Goal: Task Accomplishment & Management: Use online tool/utility

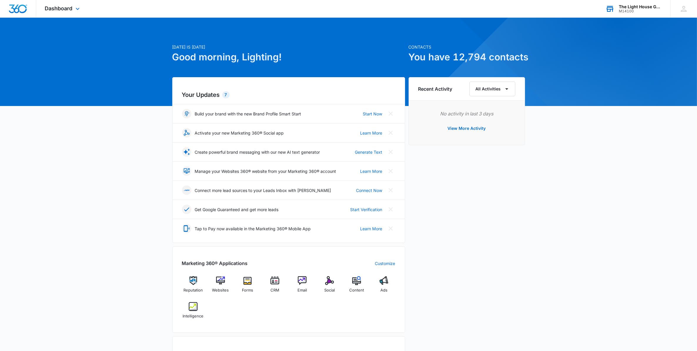
click at [630, 9] on div "M14100" at bounding box center [640, 11] width 43 height 4
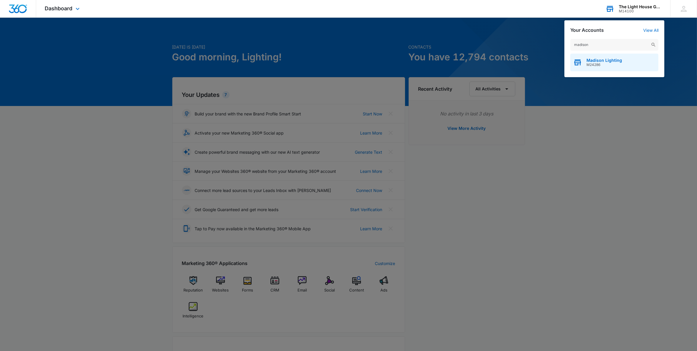
type input "madison"
click at [605, 62] on span "Madison Lighting" at bounding box center [605, 60] width 36 height 5
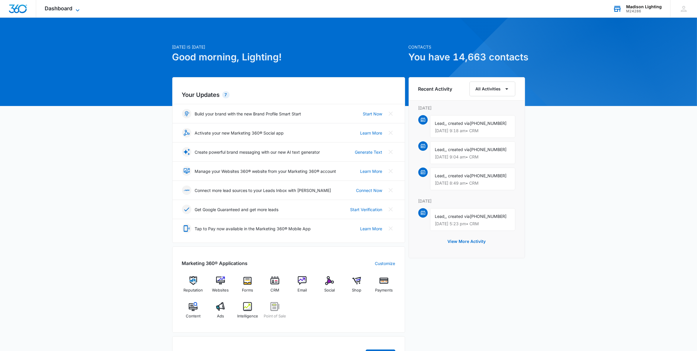
click at [71, 7] on span "Dashboard" at bounding box center [59, 8] width 28 height 6
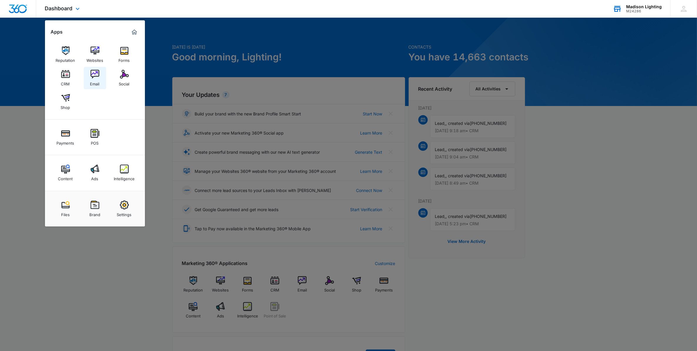
click at [89, 74] on link "Email" at bounding box center [95, 78] width 22 height 22
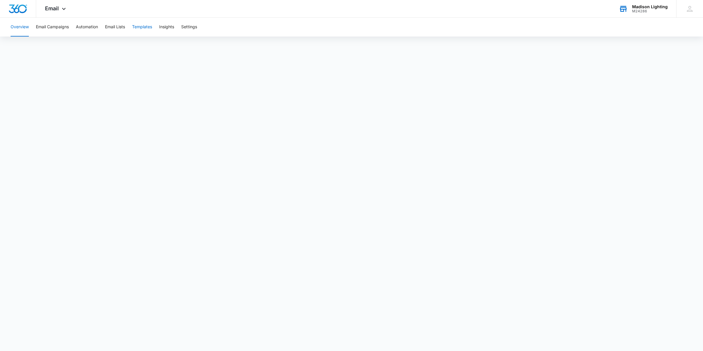
click at [141, 24] on button "Templates" at bounding box center [142, 27] width 20 height 19
